Goal: Information Seeking & Learning: Compare options

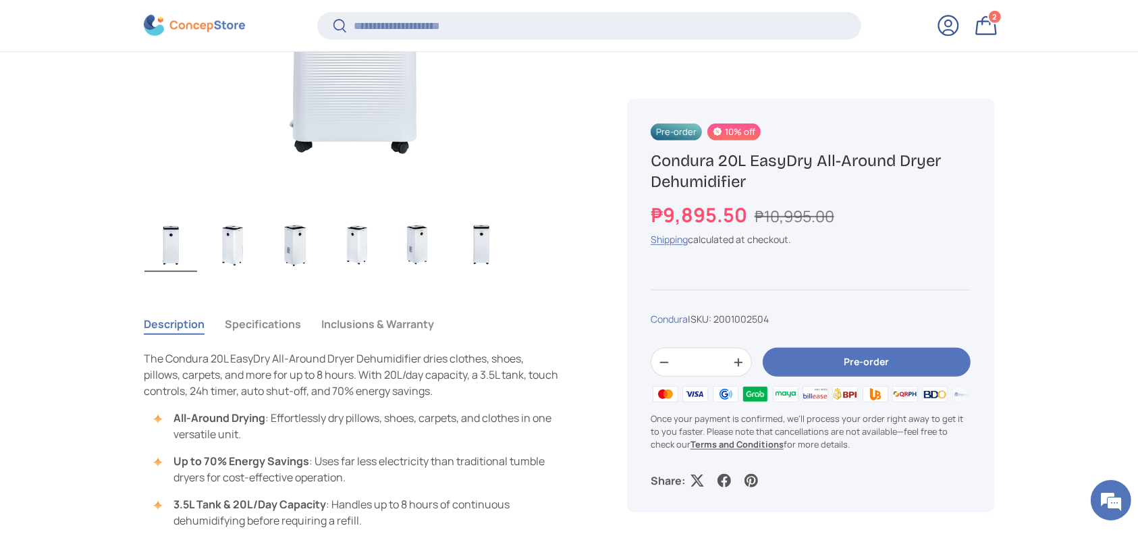
scroll to position [717, 0]
click at [503, 30] on input "Search" at bounding box center [589, 25] width 544 height 28
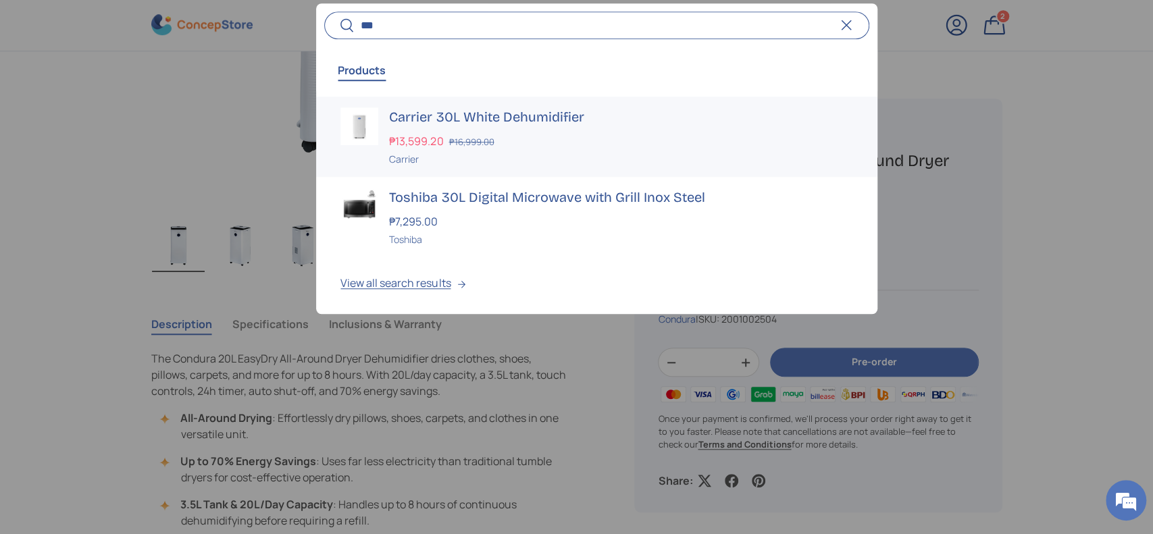
type input "***"
click at [532, 130] on div "Carrier 30L White Dehumidifier ₱13,599.20 ₱16,999.00 Unit price / Unavailable C…" at bounding box center [620, 136] width 463 height 59
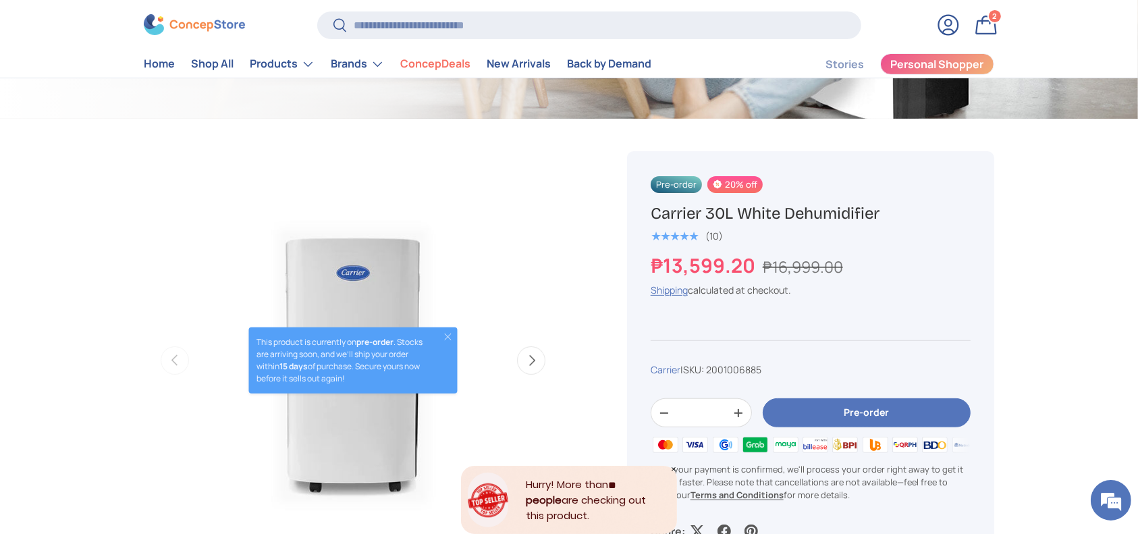
click at [651, 213] on h1 "Carrier 30L White Dehumidifier" at bounding box center [811, 213] width 320 height 21
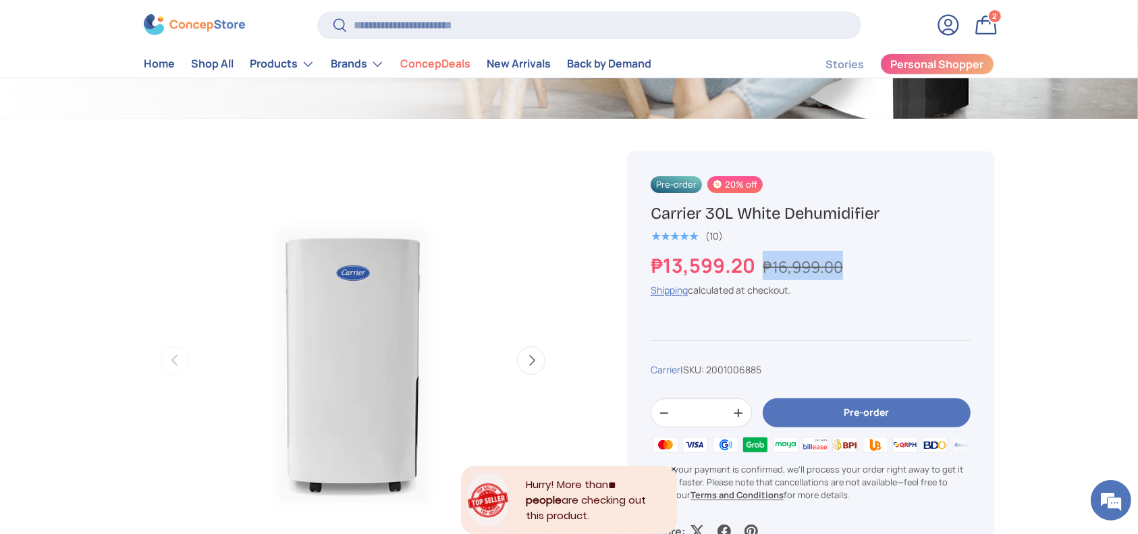
copy s "₱16,999.00"
drag, startPoint x: 880, startPoint y: 273, endPoint x: 760, endPoint y: 267, distance: 120.3
click at [760, 267] on div "₱13,599.20 ₱16,999.00" at bounding box center [811, 265] width 320 height 29
copy strong "₱13,599.20"
drag, startPoint x: 751, startPoint y: 261, endPoint x: 637, endPoint y: 261, distance: 113.4
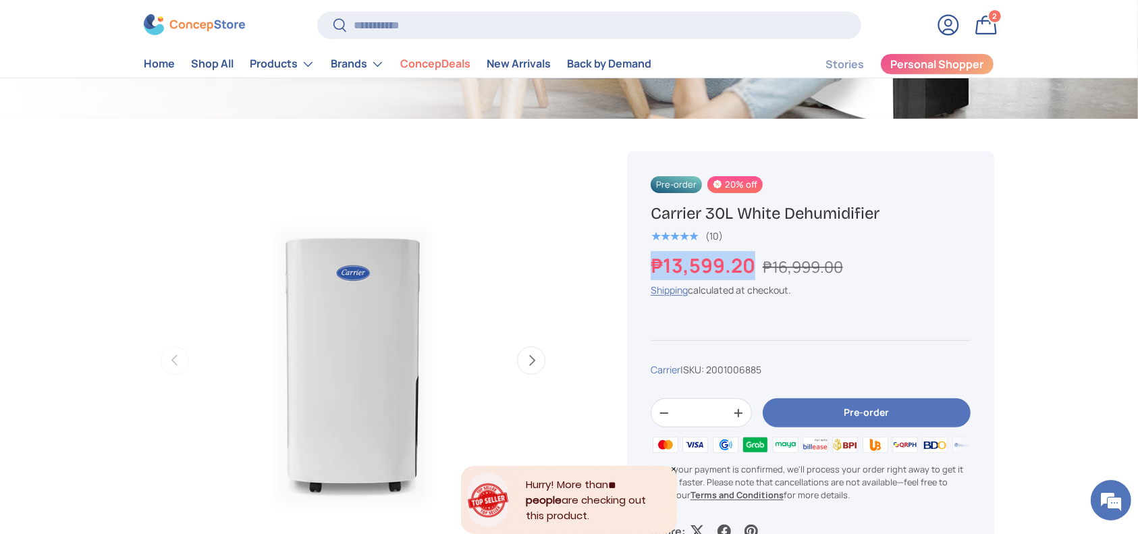
click at [641, 261] on div "Pre-order 20% off Carrier 30L White Dehumidifier ★★★★★ (10) ₱13,599.20 ₱16,999.…" at bounding box center [810, 357] width 367 height 412
click at [540, 27] on input "Search" at bounding box center [589, 25] width 544 height 28
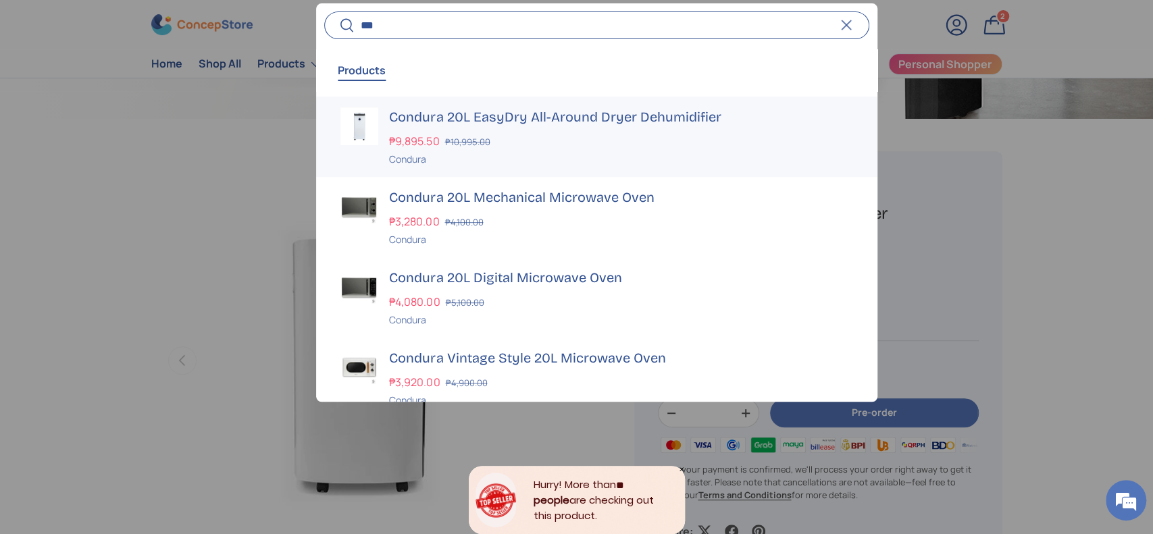
type input "***"
click at [525, 128] on div "Condura 20L EasyDry All-Around Dryer Dehumidifier ₱9,895.50 ₱10,995.00 Unit pri…" at bounding box center [620, 136] width 463 height 59
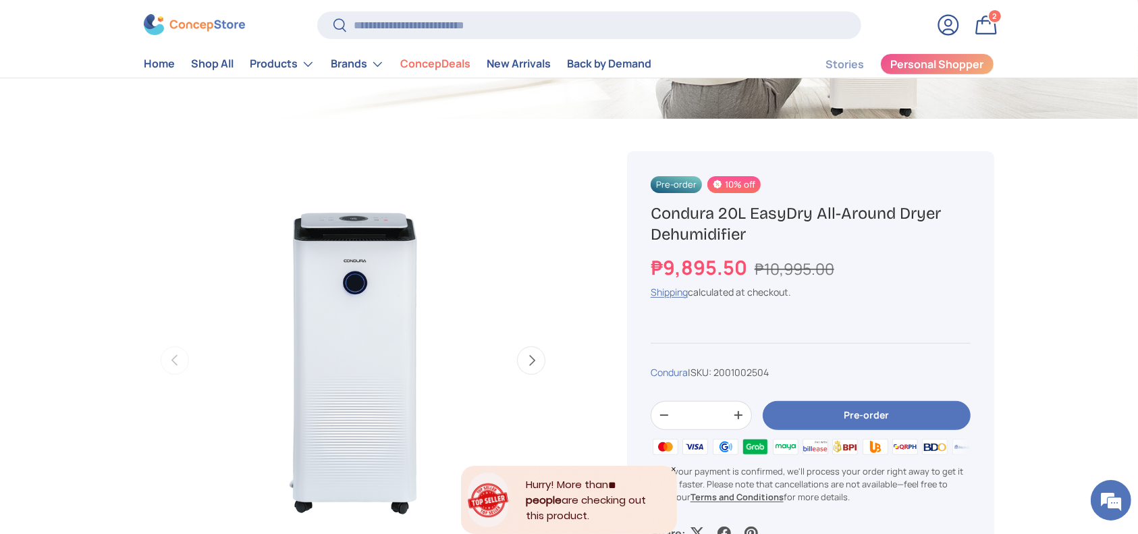
drag, startPoint x: 951, startPoint y: 202, endPoint x: 705, endPoint y: 211, distance: 245.9
click at [705, 211] on div "Pre-order 10% off Condura 20L EasyDry All-Around Dryer Dehumidifier ₱9,895.50 ₱…" at bounding box center [810, 358] width 367 height 415
drag, startPoint x: 767, startPoint y: 233, endPoint x: 645, endPoint y: 215, distance: 123.6
click at [645, 215] on div "Pre-order 10% off Condura 20L EasyDry All-Around Dryer Dehumidifier ₱9,895.50 ₱…" at bounding box center [810, 358] width 367 height 415
copy h1 "Condura 20L EasyDry All-Around Dryer Dehumidifier"
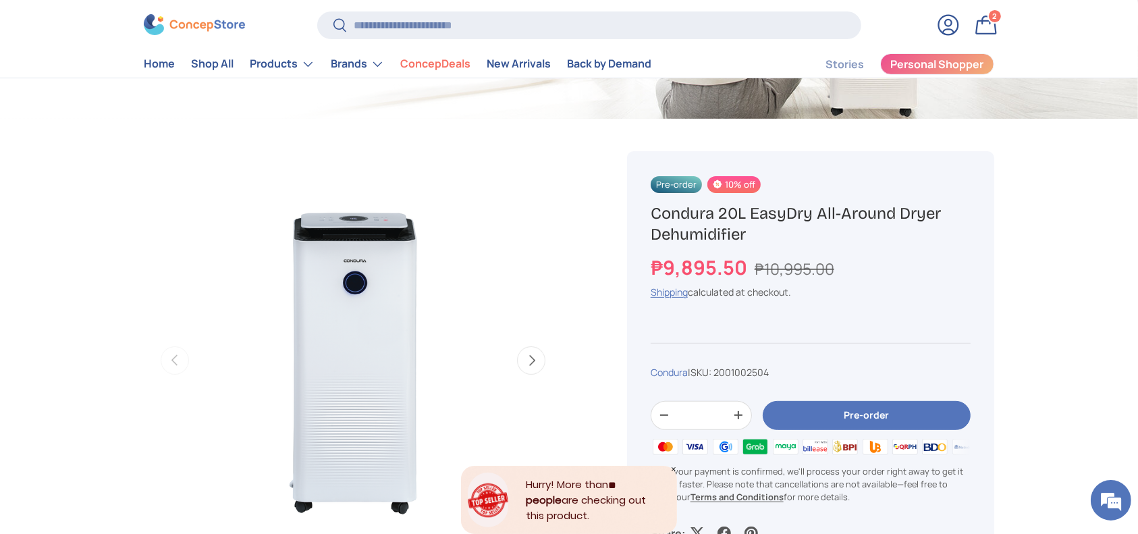
drag, startPoint x: 743, startPoint y: 271, endPoint x: 635, endPoint y: 267, distance: 108.1
click at [636, 268] on div "Pre-order 10% off Condura 20L EasyDry All-Around Dryer Dehumidifier ₱9,895.50 ₱…" at bounding box center [810, 358] width 367 height 415
copy strong "₱9,895.50"
